Goal: Information Seeking & Learning: Learn about a topic

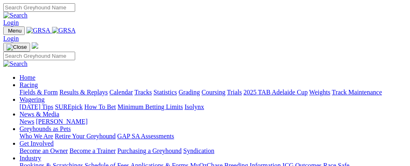
scroll to position [189, 0]
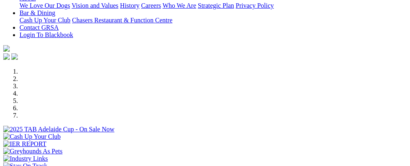
select select "NT"
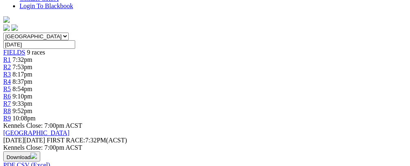
scroll to position [199, 0]
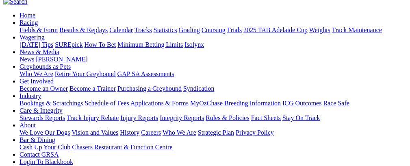
scroll to position [66, 0]
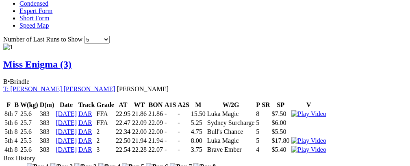
scroll to position [517, 0]
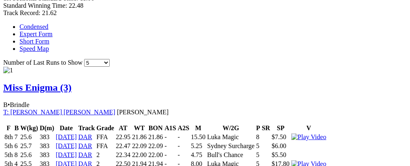
drag, startPoint x: 11, startPoint y: 91, endPoint x: 17, endPoint y: 87, distance: 7.9
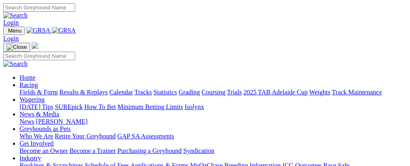
select select "NT"
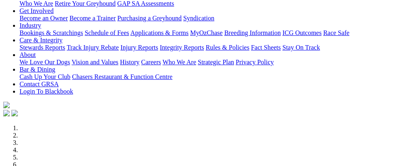
scroll to position [161, 0]
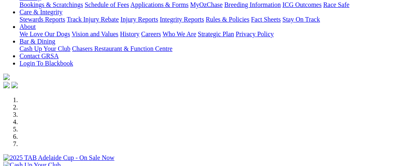
select select "NT"
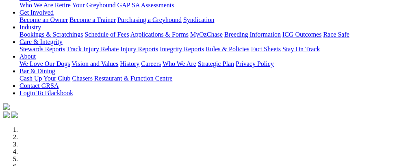
scroll to position [120, 0]
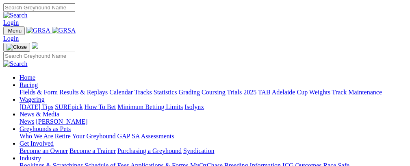
select select "NT"
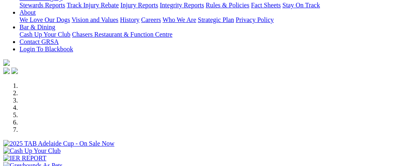
scroll to position [192, 0]
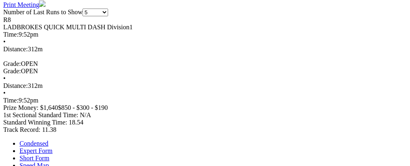
scroll to position [0, 27]
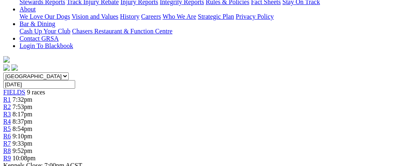
scroll to position [0, 0]
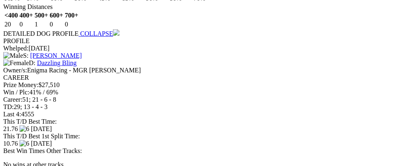
scroll to position [749, 0]
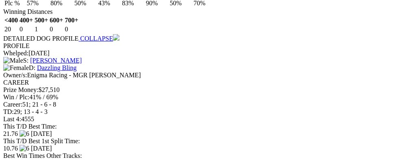
drag, startPoint x: 207, startPoint y: 124, endPoint x: 234, endPoint y: 125, distance: 26.8
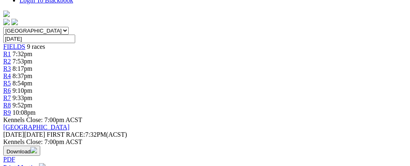
scroll to position [0, 0]
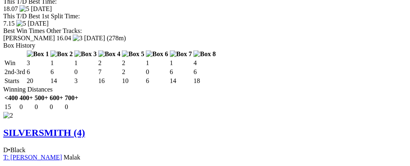
scroll to position [0, 24]
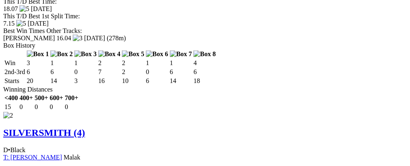
scroll to position [0, 0]
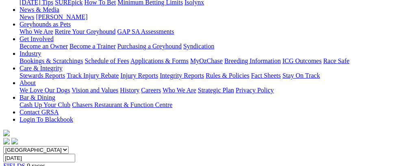
scroll to position [77, 0]
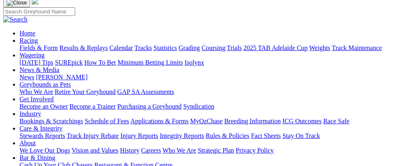
scroll to position [43, 0]
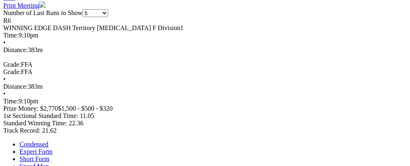
scroll to position [0, 24]
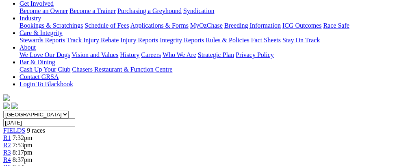
scroll to position [153, 0]
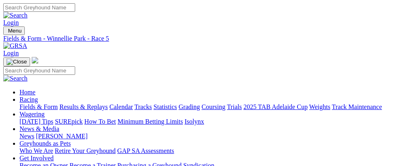
scroll to position [19, 0]
